Goal: Task Accomplishment & Management: Use online tool/utility

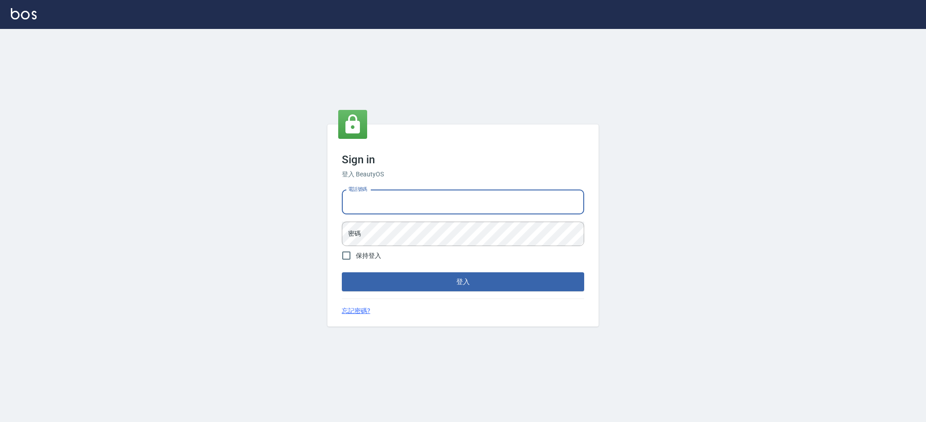
click at [423, 203] on input "電話號碼" at bounding box center [463, 202] width 242 height 24
type input "0980410316"
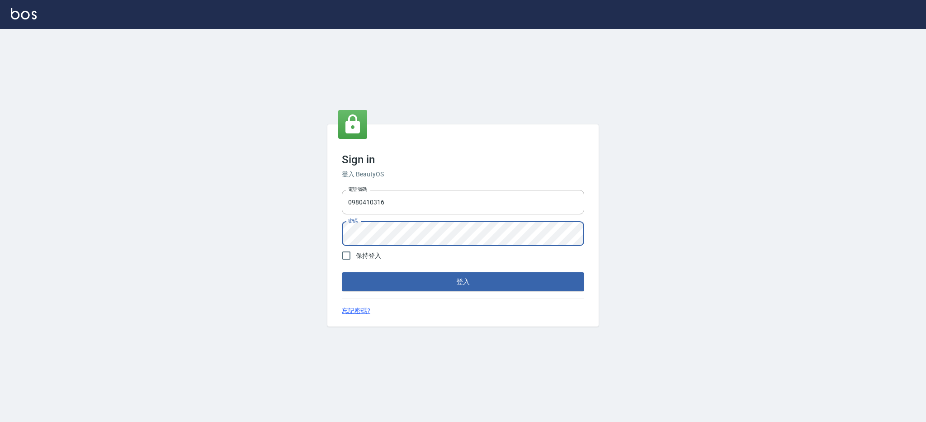
click at [342, 272] on button "登入" at bounding box center [463, 281] width 242 height 19
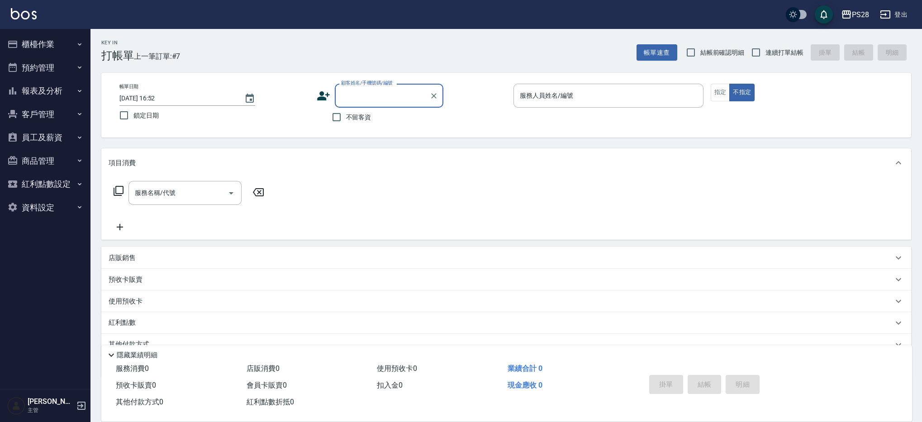
click at [350, 113] on span "不留客資" at bounding box center [358, 117] width 25 height 9
click at [346, 113] on input "不留客資" at bounding box center [336, 117] width 19 height 19
checkbox input "true"
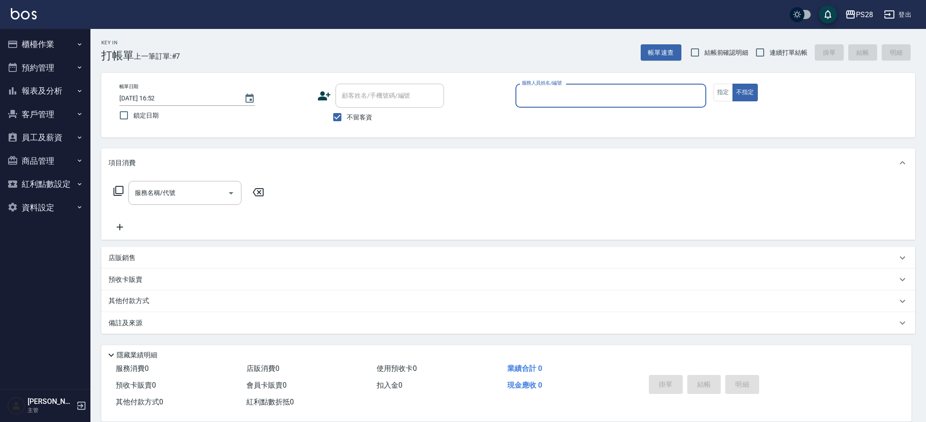
drag, startPoint x: 763, startPoint y: 52, endPoint x: 744, endPoint y: 57, distance: 19.6
click at [763, 52] on input "連續打單結帳" at bounding box center [760, 52] width 19 height 19
checkbox input "true"
click at [572, 99] on input "服務人員姓名/編號" at bounding box center [611, 96] width 183 height 16
type input "SAM-1"
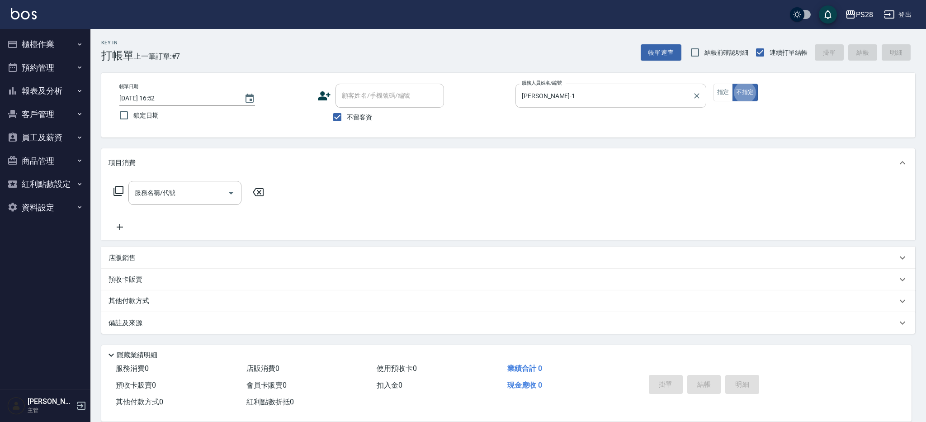
type button "false"
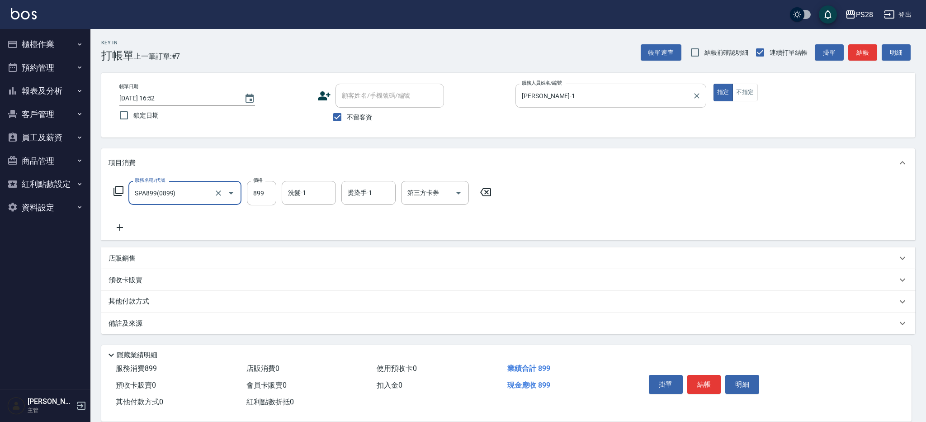
type input "SPA899(0899)"
type input "12-12"
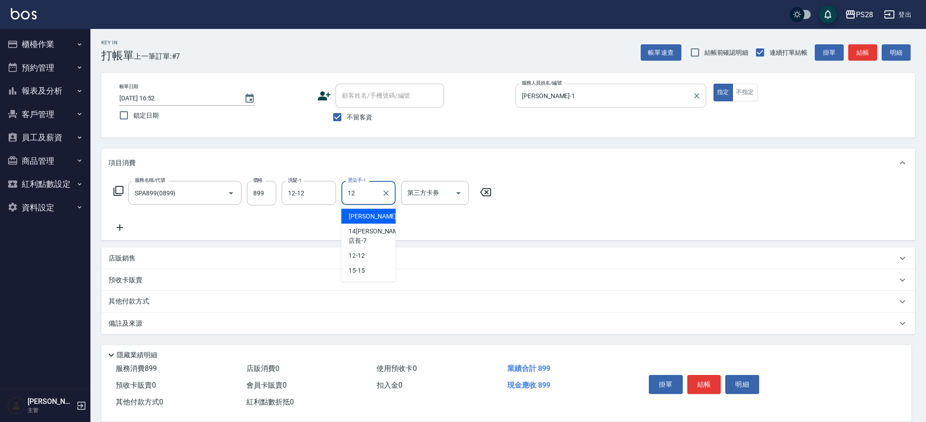
type input "12-12"
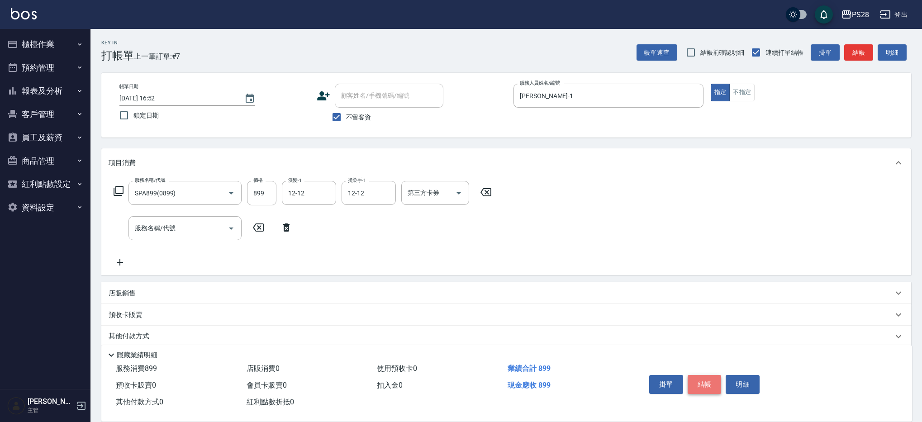
click at [704, 380] on button "結帳" at bounding box center [704, 384] width 34 height 19
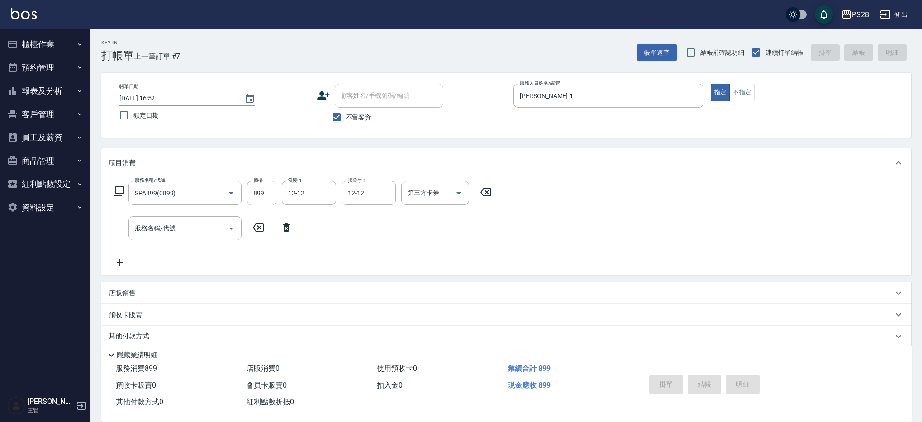
type input "2025/08/19 17:09"
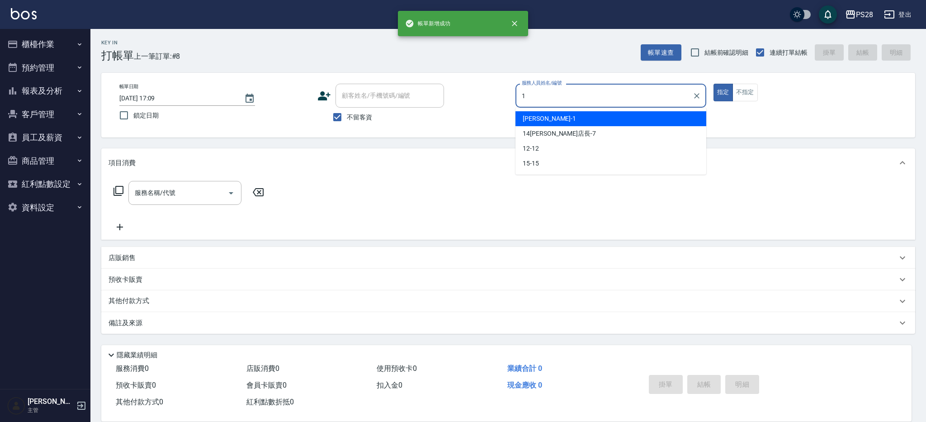
type input "SAM-1"
type button "true"
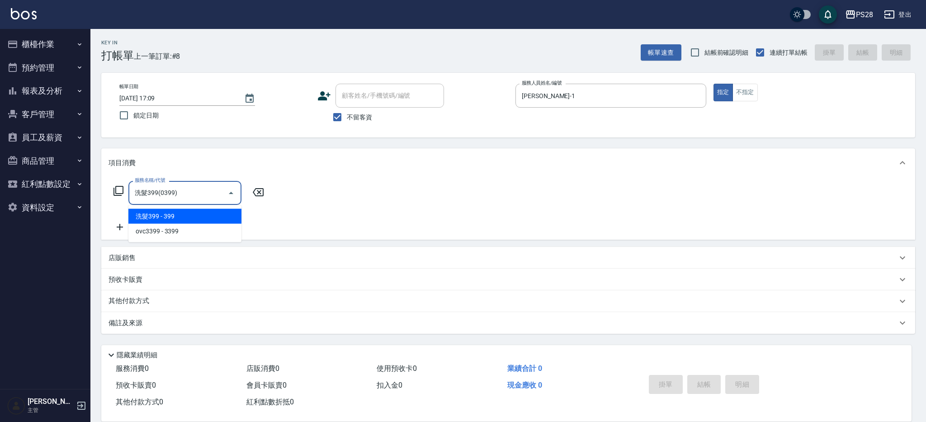
type input "洗髮399(0399)"
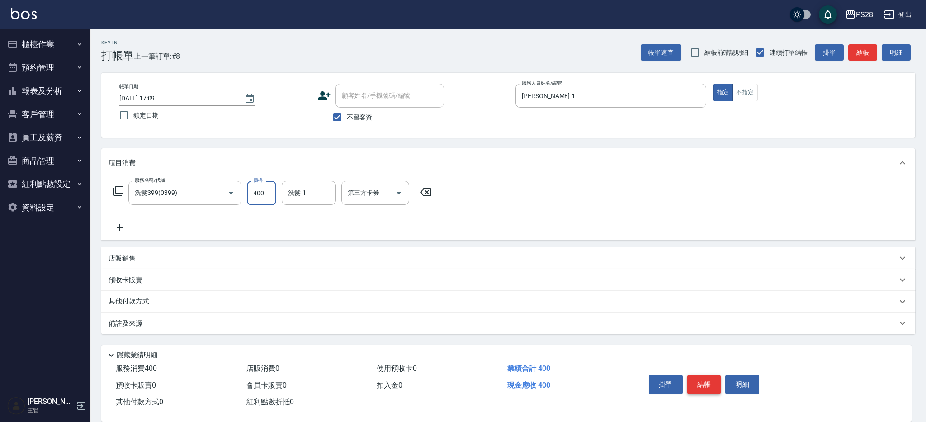
type input "400"
type input "15-15"
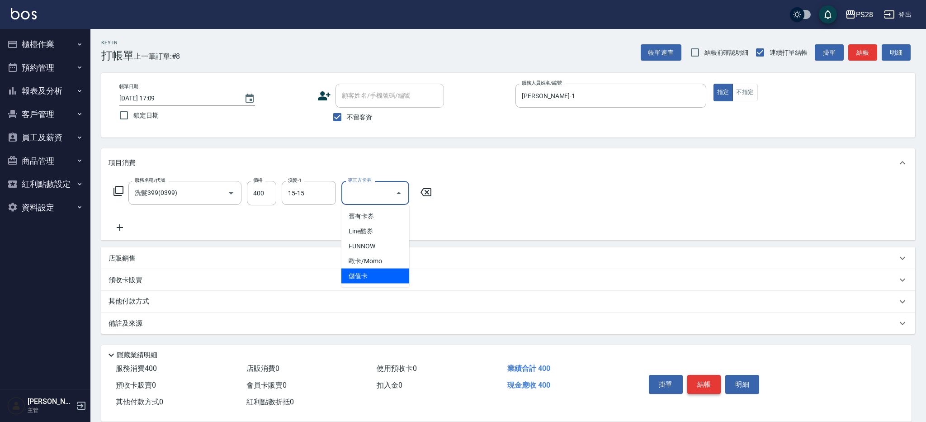
type input "儲值卡"
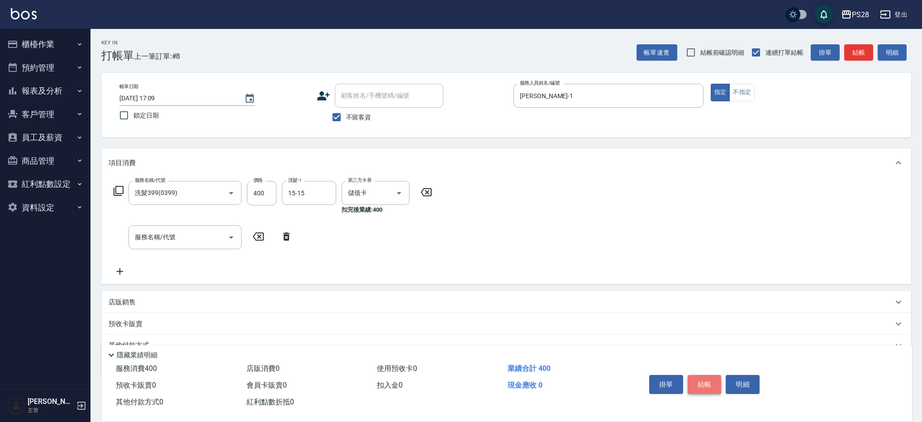
click at [715, 379] on button "結帳" at bounding box center [704, 384] width 34 height 19
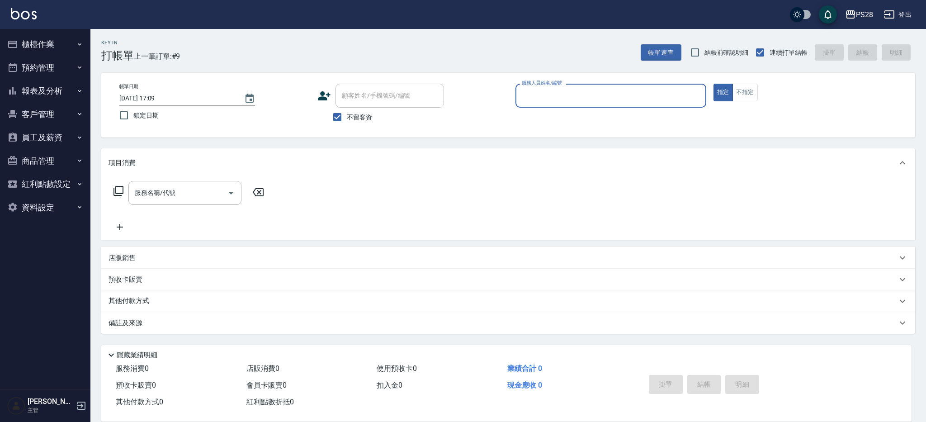
click at [57, 43] on button "櫃檯作業" at bounding box center [45, 45] width 83 height 24
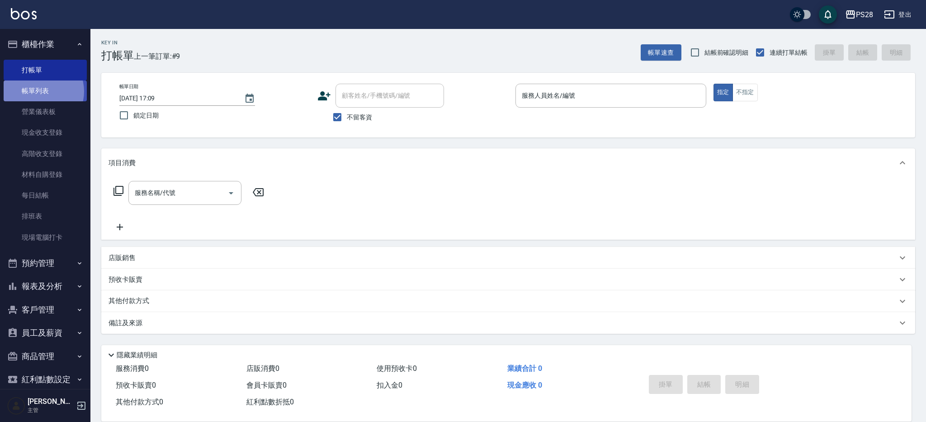
click at [40, 91] on link "帳單列表" at bounding box center [45, 90] width 83 height 21
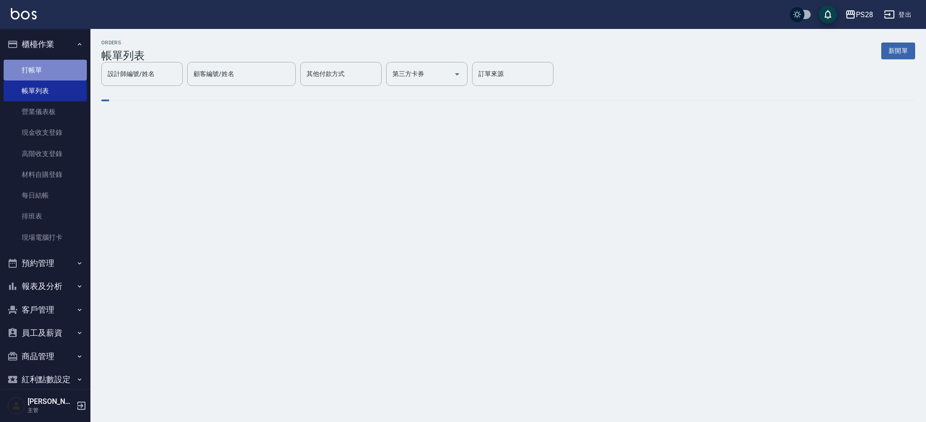
click at [45, 66] on link "打帳單" at bounding box center [45, 70] width 83 height 21
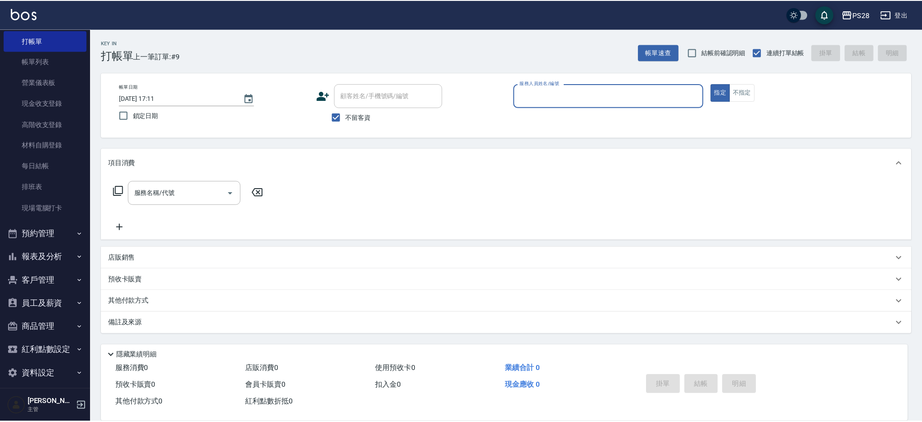
scroll to position [30, 0]
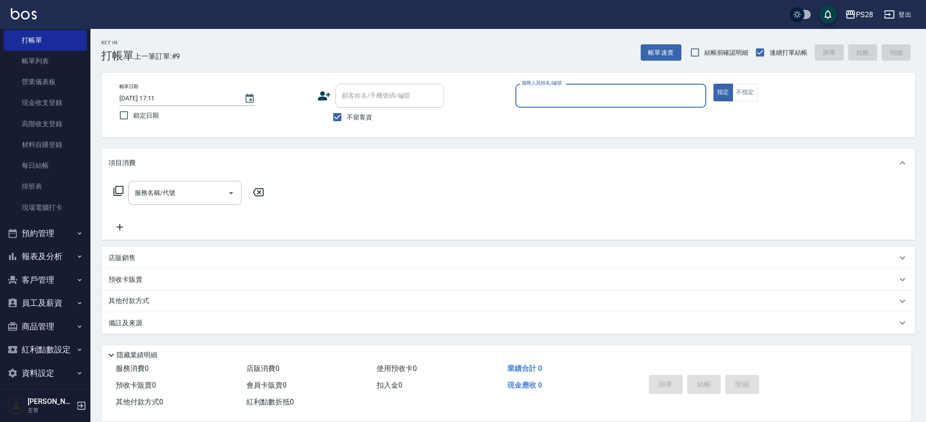
click at [70, 262] on button "報表及分析" at bounding box center [45, 257] width 83 height 24
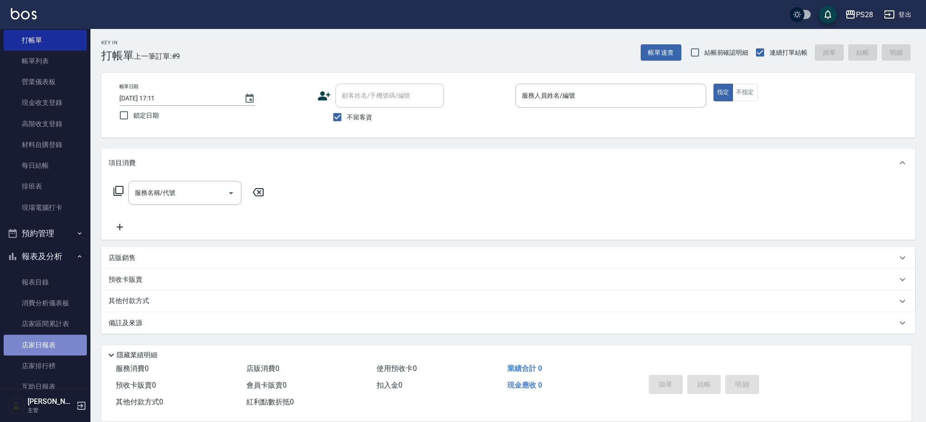
click at [53, 342] on link "店家日報表" at bounding box center [45, 345] width 83 height 21
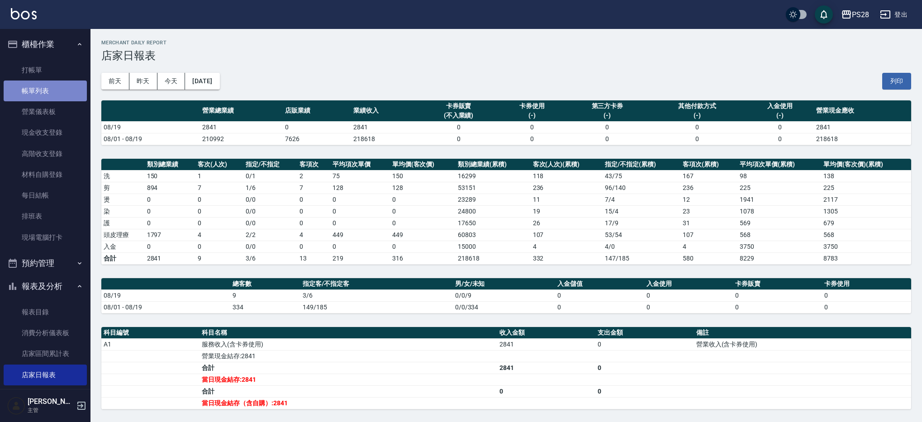
click at [59, 88] on link "帳單列表" at bounding box center [45, 90] width 83 height 21
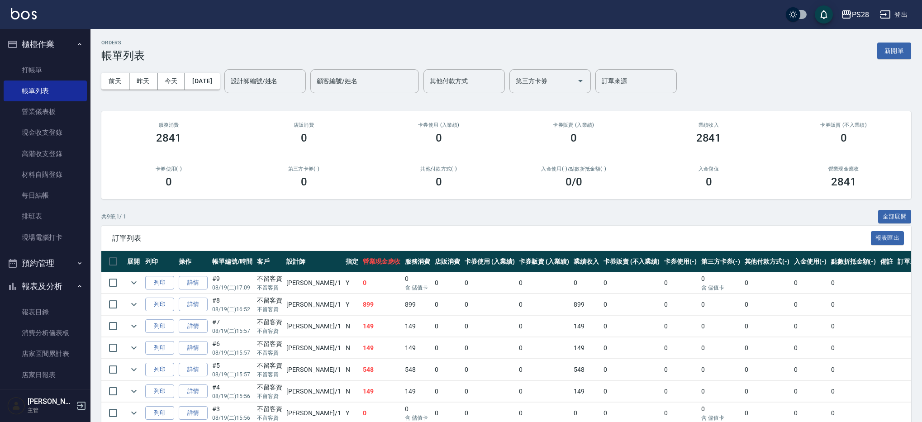
scroll to position [81, 0]
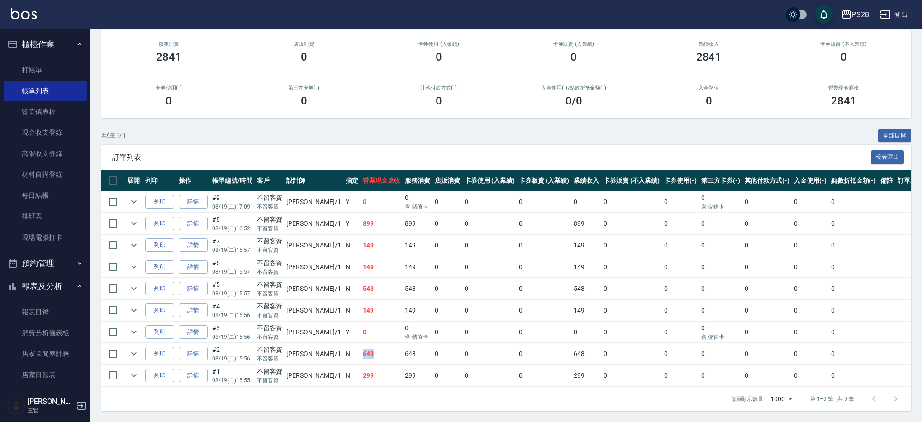
drag, startPoint x: 344, startPoint y: 355, endPoint x: 330, endPoint y: 353, distance: 13.7
click at [330, 353] on tr "列印 詳情 #2 08/19 (二) 15:56 不留客資 不留客資 SAM /1 N 648 648 0 0 0 648 0 0 0 0 0 0" at bounding box center [513, 353] width 824 height 21
click at [343, 380] on td "N" at bounding box center [351, 375] width 17 height 21
drag, startPoint x: 327, startPoint y: 380, endPoint x: 348, endPoint y: 377, distance: 20.6
click at [348, 377] on tr "列印 詳情 #1 08/19 (二) 15:55 不留客資 不留客資 SAM /1 N 299 299 0 0 0 299 0 0 0 0 0 0" at bounding box center [513, 375] width 824 height 21
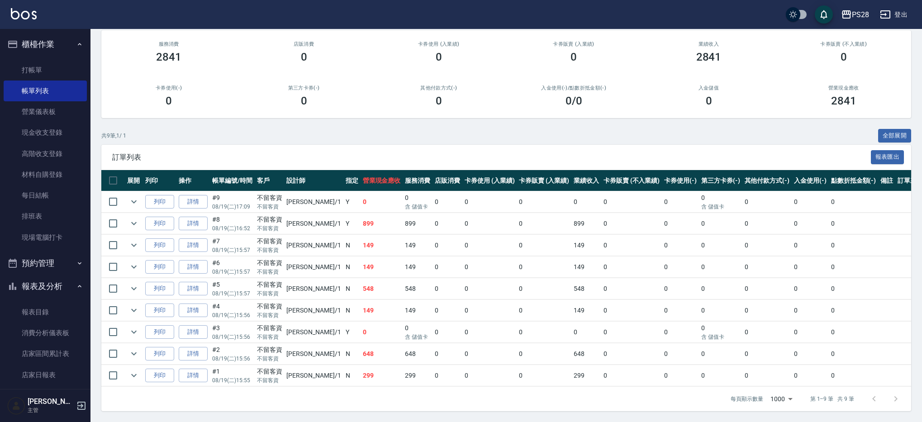
click at [360, 339] on td "0" at bounding box center [381, 332] width 43 height 21
click at [320, 331] on tr "列印 詳情 #3 08/19 (二) 15:56 不留客資 不留客資 SAM /1 Y 0 0 含 儲值卡 0 0 0 0 0 0 0 含 儲值卡 0 0 0" at bounding box center [513, 332] width 824 height 21
click at [343, 310] on td "N" at bounding box center [351, 310] width 17 height 21
drag, startPoint x: 329, startPoint y: 309, endPoint x: 362, endPoint y: 309, distance: 33.0
click at [362, 310] on tr "列印 詳情 #4 08/19 (二) 15:56 不留客資 不留客資 SAM /1 N 149 149 0 0 0 149 0 0 0 0 0 0" at bounding box center [513, 310] width 824 height 21
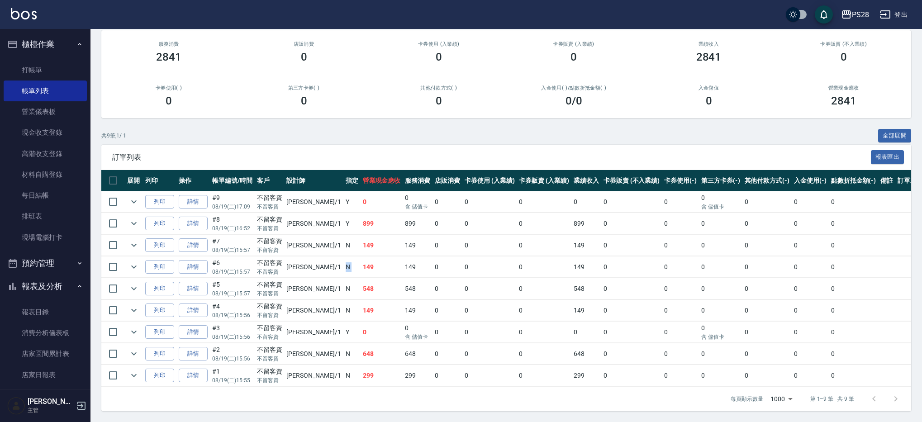
drag, startPoint x: 353, startPoint y: 258, endPoint x: 323, endPoint y: 256, distance: 30.4
click at [323, 256] on tr "列印 詳情 #6 08/19 (二) 15:57 不留客資 不留客資 SAM /1 N 149 149 0 0 0 149 0 0 0 0 0 0" at bounding box center [513, 266] width 824 height 21
drag, startPoint x: 351, startPoint y: 239, endPoint x: 380, endPoint y: 241, distance: 29.0
click at [380, 241] on tr "列印 詳情 #7 08/19 (二) 15:57 不留客資 不留客資 SAM /1 N 149 149 0 0 0 149 0 0 0 0 0 0" at bounding box center [513, 245] width 824 height 21
drag, startPoint x: 370, startPoint y: 273, endPoint x: 323, endPoint y: 269, distance: 47.2
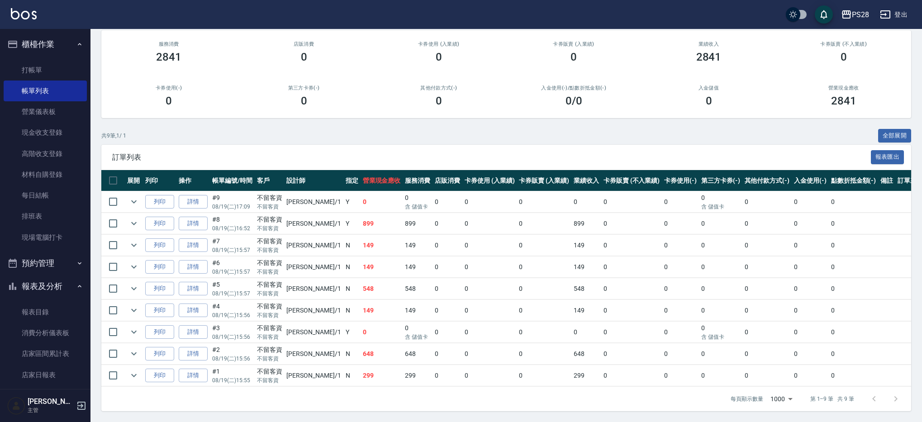
click at [327, 269] on tr "列印 詳情 #6 08/19 (二) 15:57 不留客資 不留客資 SAM /1 N 149 149 0 0 0 149 0 0 0 0 0 0" at bounding box center [513, 266] width 824 height 21
drag, startPoint x: 319, startPoint y: 269, endPoint x: 375, endPoint y: 267, distance: 56.1
click at [375, 267] on tr "列印 詳情 #6 08/19 (二) 15:57 不留客資 不留客資 SAM /1 N 149 149 0 0 0 149 0 0 0 0 0 0" at bounding box center [513, 266] width 824 height 21
drag, startPoint x: 362, startPoint y: 316, endPoint x: 302, endPoint y: 312, distance: 60.3
click at [307, 313] on tr "列印 詳情 #4 08/19 (二) 15:56 不留客資 不留客資 SAM /1 N 149 149 0 0 0 149 0 0 0 0 0 0" at bounding box center [513, 310] width 824 height 21
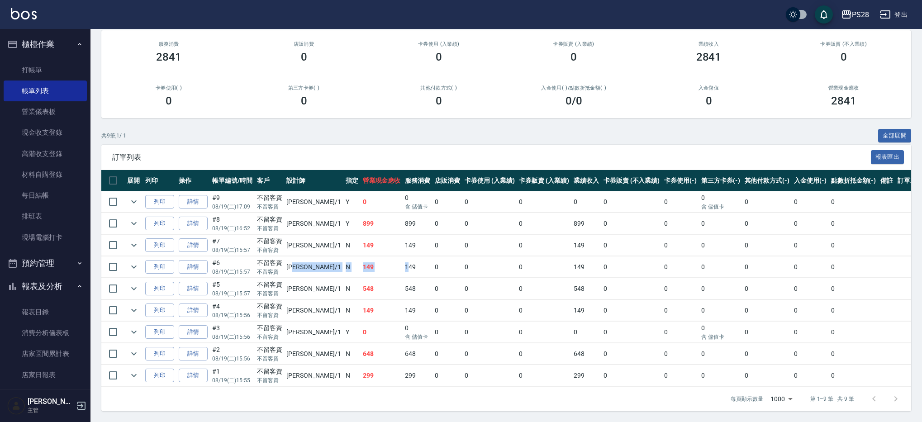
drag, startPoint x: 309, startPoint y: 267, endPoint x: 388, endPoint y: 271, distance: 79.2
click at [388, 271] on tr "列印 詳情 #6 08/19 (二) 15:57 不留客資 不留客資 SAM /1 N 149 149 0 0 0 149 0 0 0 0 0 0" at bounding box center [513, 266] width 824 height 21
drag, startPoint x: 356, startPoint y: 241, endPoint x: 319, endPoint y: 241, distance: 37.1
click at [319, 241] on tr "列印 詳情 #7 08/19 (二) 15:57 不留客資 不留客資 SAM /1 N 149 149 0 0 0 149 0 0 0 0 0 0" at bounding box center [513, 245] width 824 height 21
drag, startPoint x: 275, startPoint y: 243, endPoint x: 440, endPoint y: 250, distance: 165.2
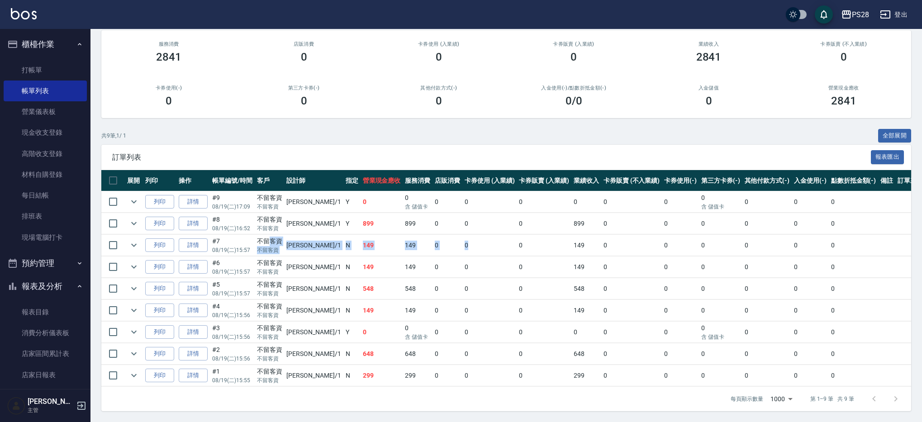
click at [440, 250] on tr "列印 詳情 #7 08/19 (二) 15:57 不留客資 不留客資 SAM /1 N 149 149 0 0 0 149 0 0 0 0 0 0" at bounding box center [513, 245] width 824 height 21
drag, startPoint x: 401, startPoint y: 270, endPoint x: 268, endPoint y: 270, distance: 133.0
click at [269, 270] on tr "列印 詳情 #6 08/19 (二) 15:57 不留客資 不留客資 SAM /1 N 149 149 0 0 0 149 0 0 0 0 0 0" at bounding box center [513, 266] width 824 height 21
drag, startPoint x: 275, startPoint y: 312, endPoint x: 398, endPoint y: 308, distance: 122.2
click at [398, 308] on tr "列印 詳情 #4 08/19 (二) 15:56 不留客資 不留客資 SAM /1 N 149 149 0 0 0 149 0 0 0 0 0 0" at bounding box center [513, 310] width 824 height 21
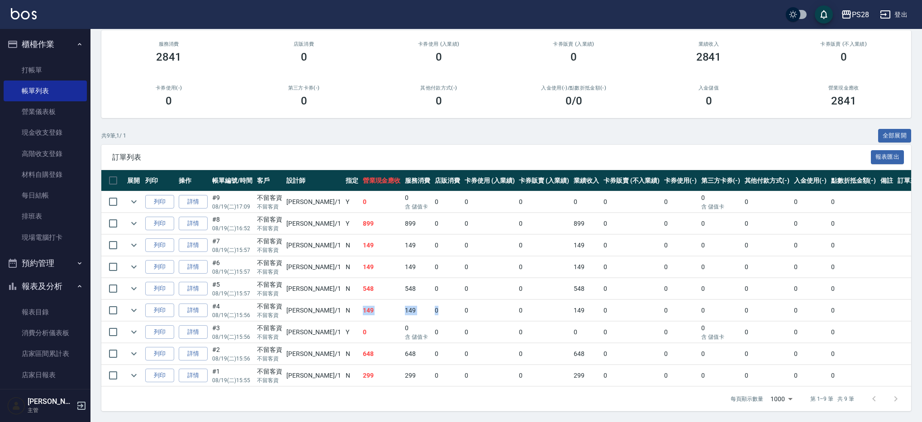
drag, startPoint x: 385, startPoint y: 312, endPoint x: 315, endPoint y: 313, distance: 70.1
click at [319, 314] on tr "列印 詳情 #4 08/19 (二) 15:56 不留客資 不留客資 SAM /1 N 149 149 0 0 0 149 0 0 0 0 0 0" at bounding box center [513, 310] width 824 height 21
click at [360, 307] on td "149" at bounding box center [381, 310] width 43 height 21
click at [360, 265] on td "149" at bounding box center [381, 266] width 43 height 21
click at [360, 246] on td "149" at bounding box center [381, 245] width 43 height 21
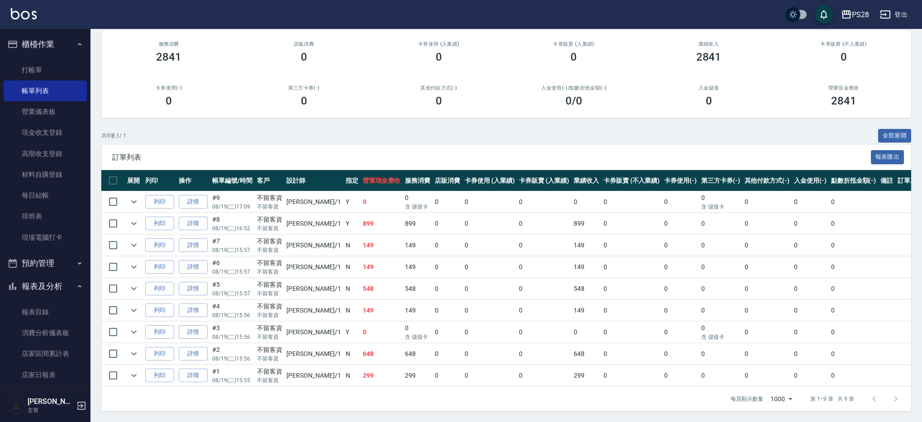
click at [367, 198] on td "0" at bounding box center [381, 201] width 43 height 21
drag, startPoint x: 365, startPoint y: 198, endPoint x: 350, endPoint y: 198, distance: 15.8
click at [360, 198] on td "0" at bounding box center [381, 201] width 43 height 21
click at [360, 200] on td "0" at bounding box center [381, 201] width 43 height 21
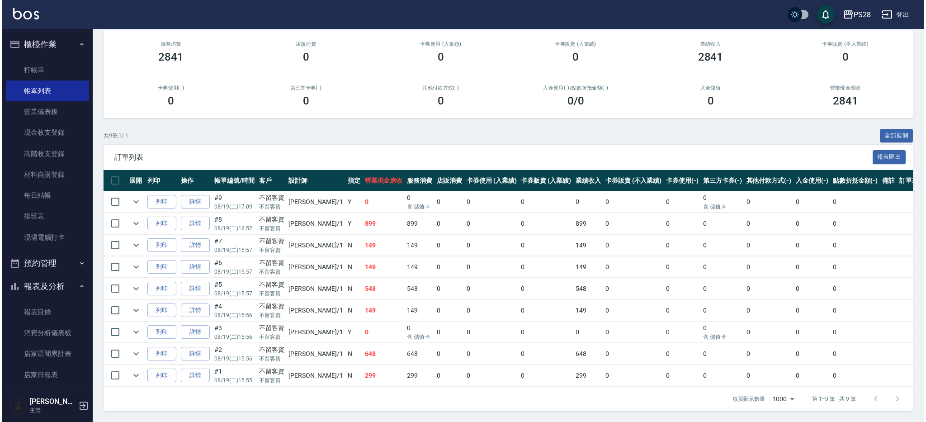
scroll to position [0, 0]
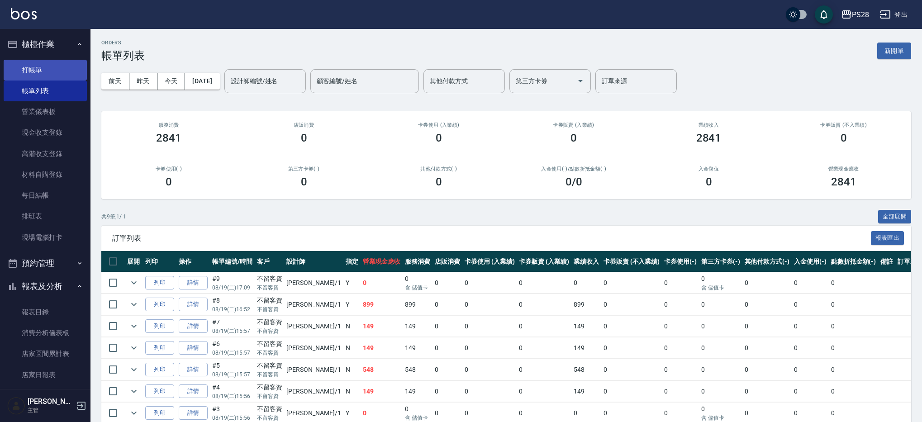
click at [33, 72] on link "打帳單" at bounding box center [45, 70] width 83 height 21
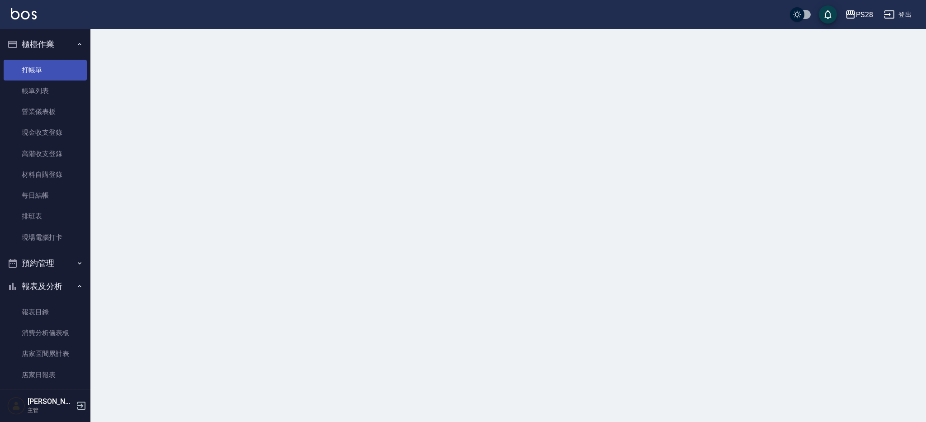
scroll to position [0, 0]
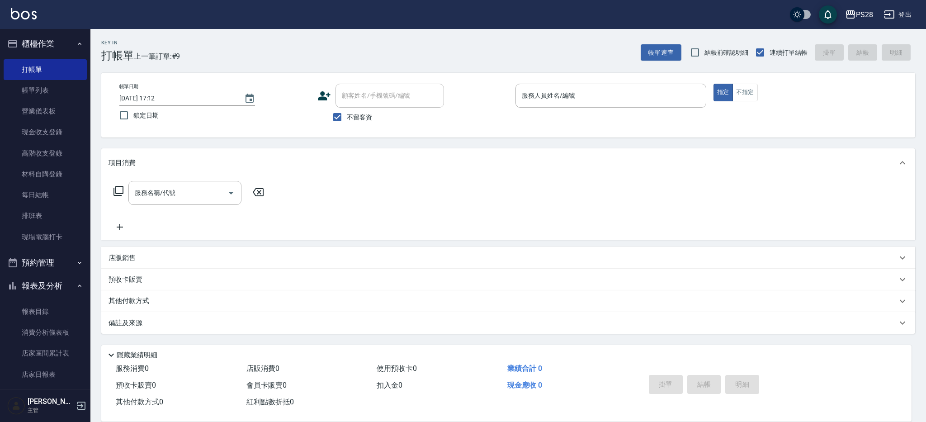
click at [265, 45] on div "Key In 打帳單 上一筆訂單:#9 帳單速查 結帳前確認明細 連續打單結帳 掛單 結帳 明細" at bounding box center [502, 45] width 825 height 33
click at [904, 18] on button "登出" at bounding box center [898, 14] width 35 height 17
